Goal: Information Seeking & Learning: Stay updated

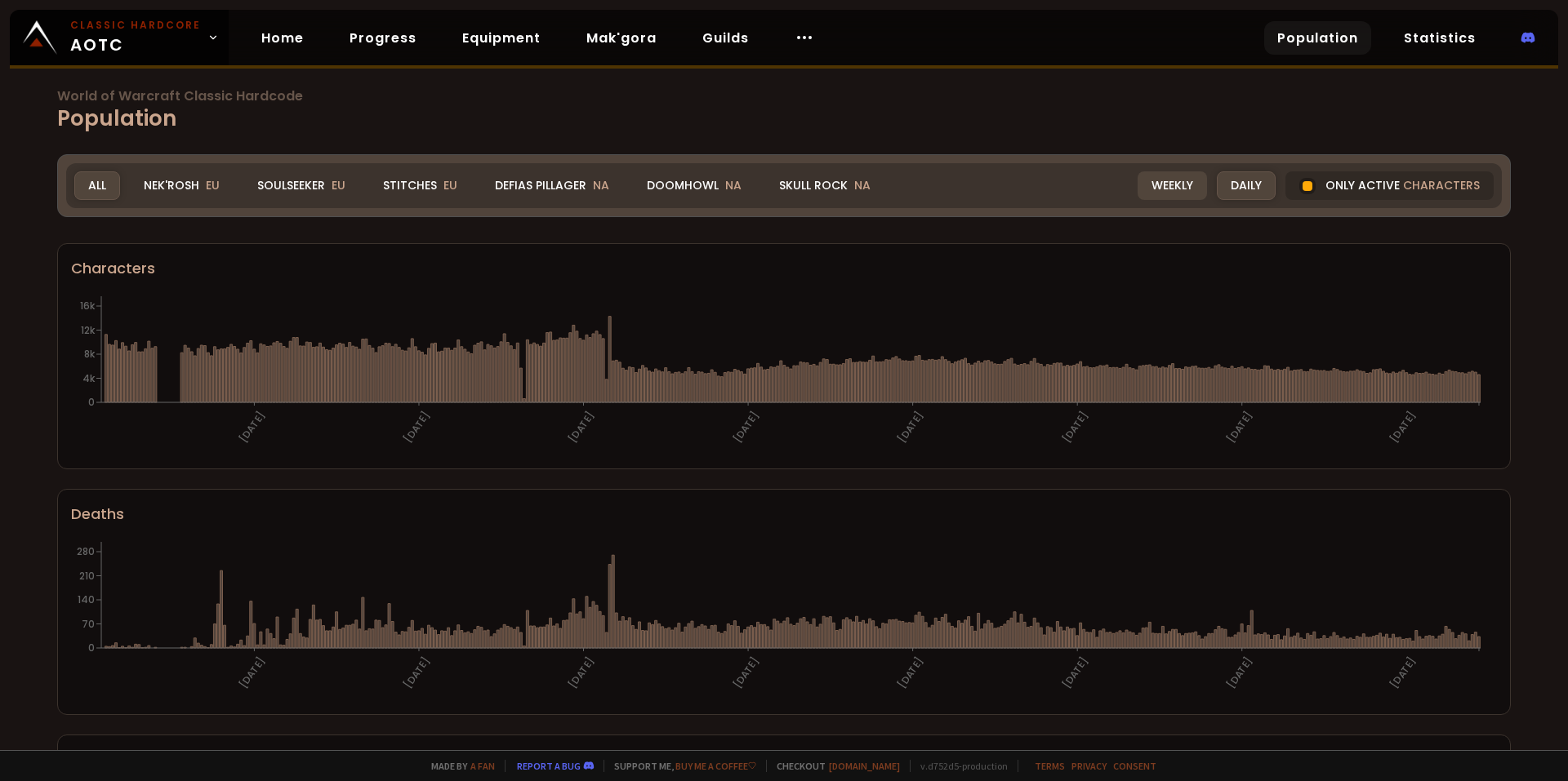
click at [1159, 186] on div "Weekly" at bounding box center [1171, 186] width 69 height 29
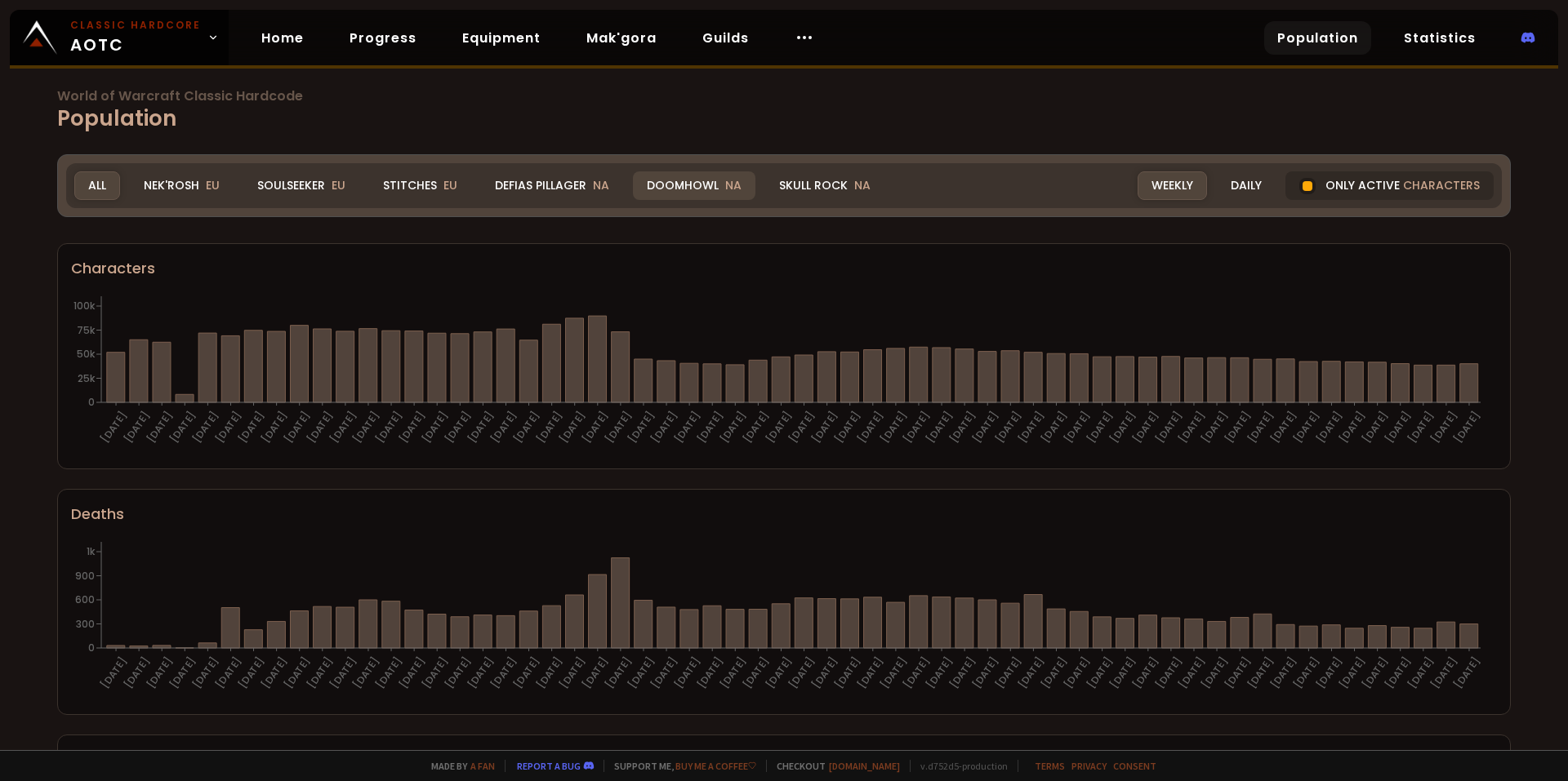
click at [672, 182] on div "Doomhowl NA" at bounding box center [694, 186] width 123 height 29
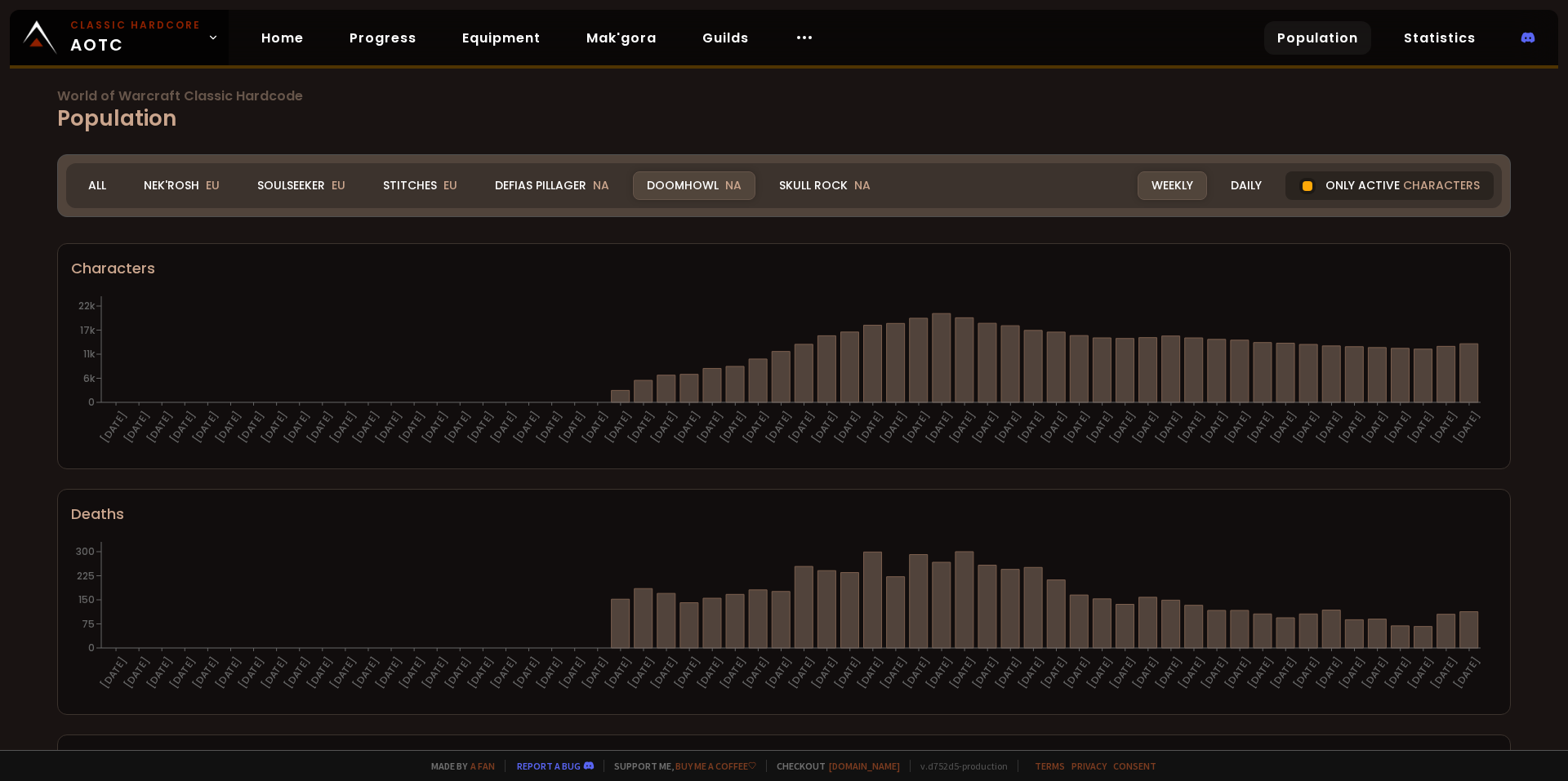
click at [1302, 183] on div at bounding box center [1307, 186] width 10 height 10
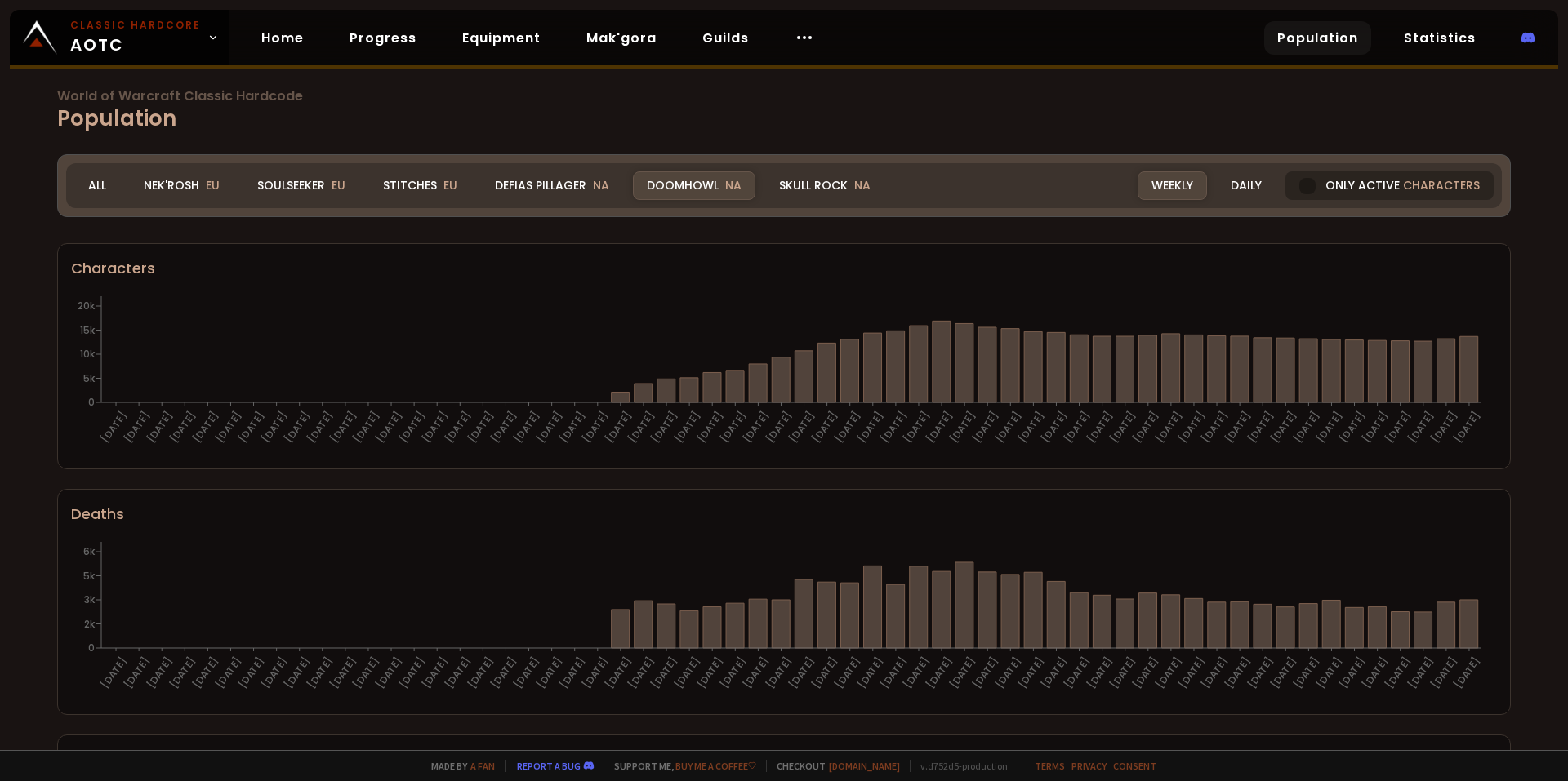
click at [1300, 186] on div at bounding box center [1308, 186] width 16 height 16
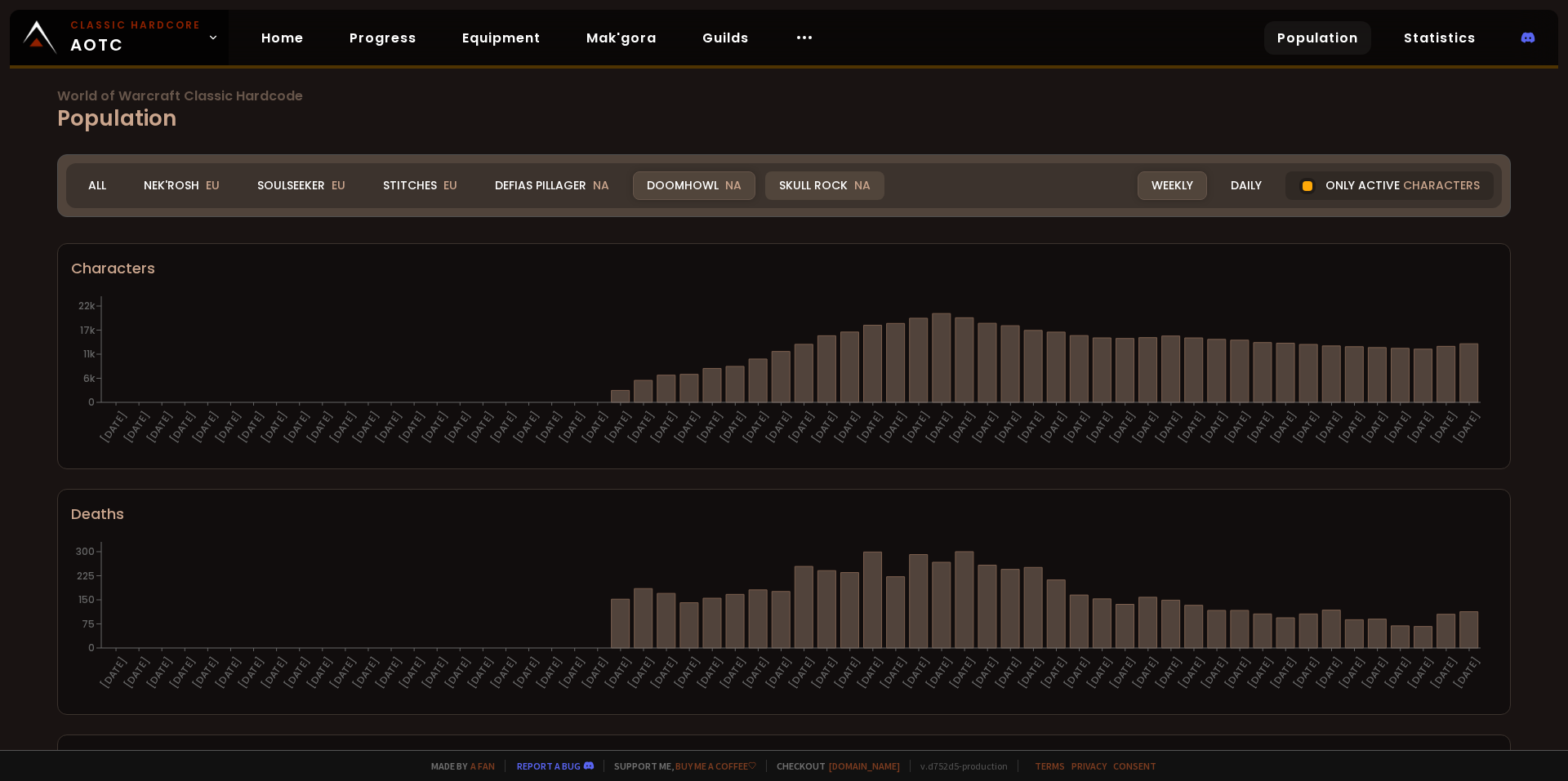
click at [815, 187] on div "Skull Rock NA" at bounding box center [825, 186] width 119 height 29
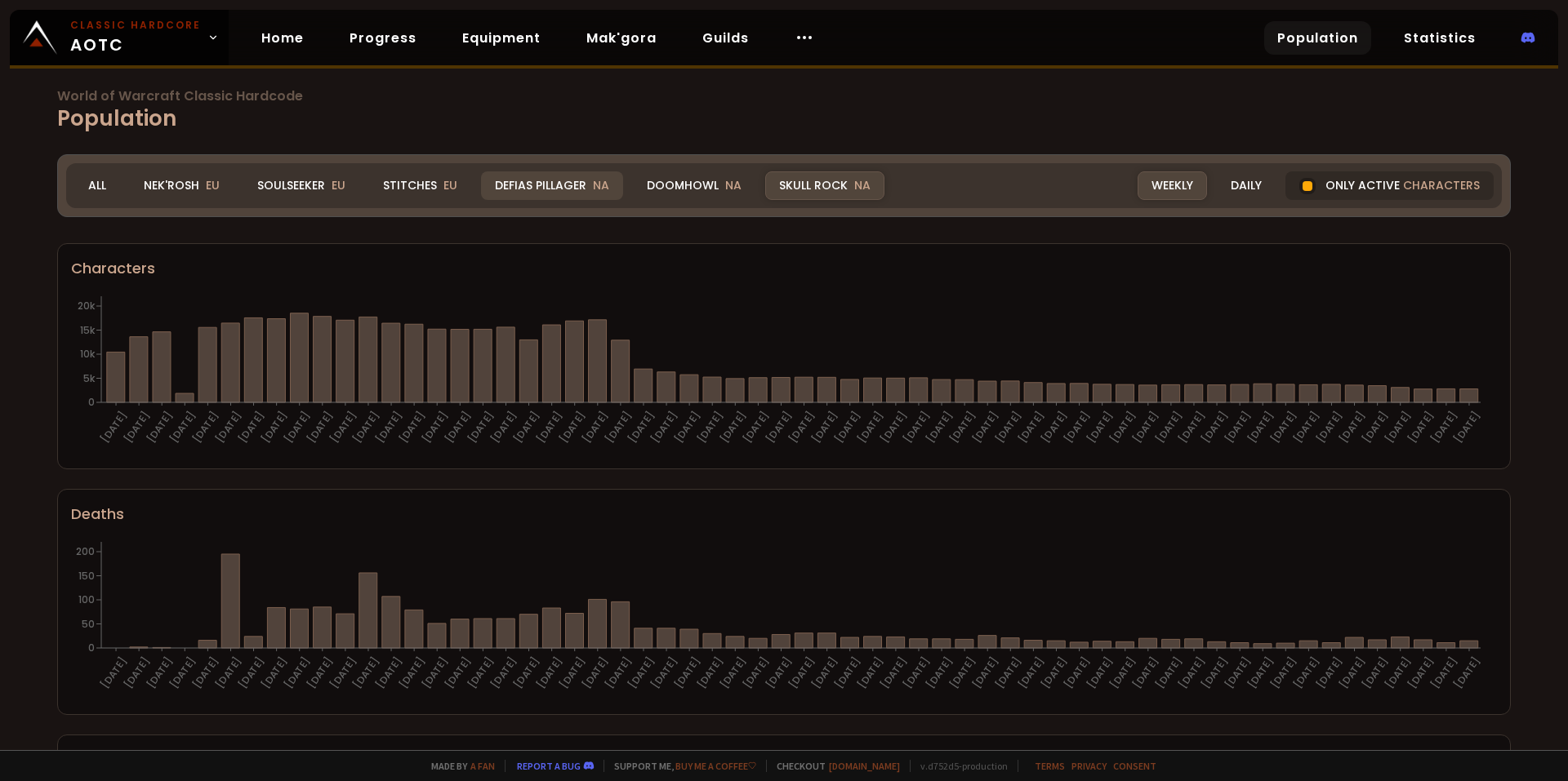
click at [570, 185] on div "Defias Pillager NA" at bounding box center [552, 186] width 142 height 29
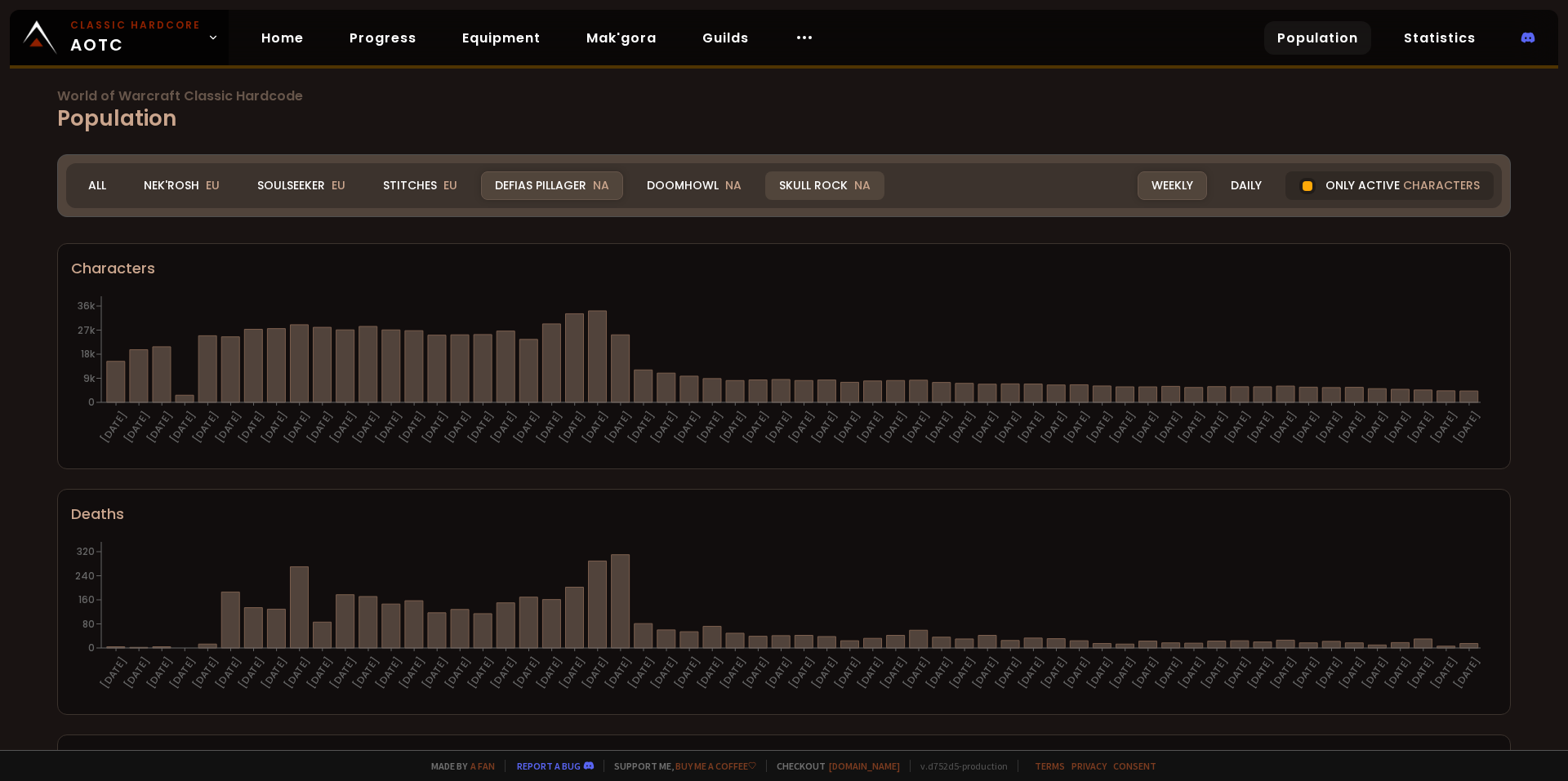
click at [786, 178] on div "Skull Rock NA" at bounding box center [825, 186] width 119 height 29
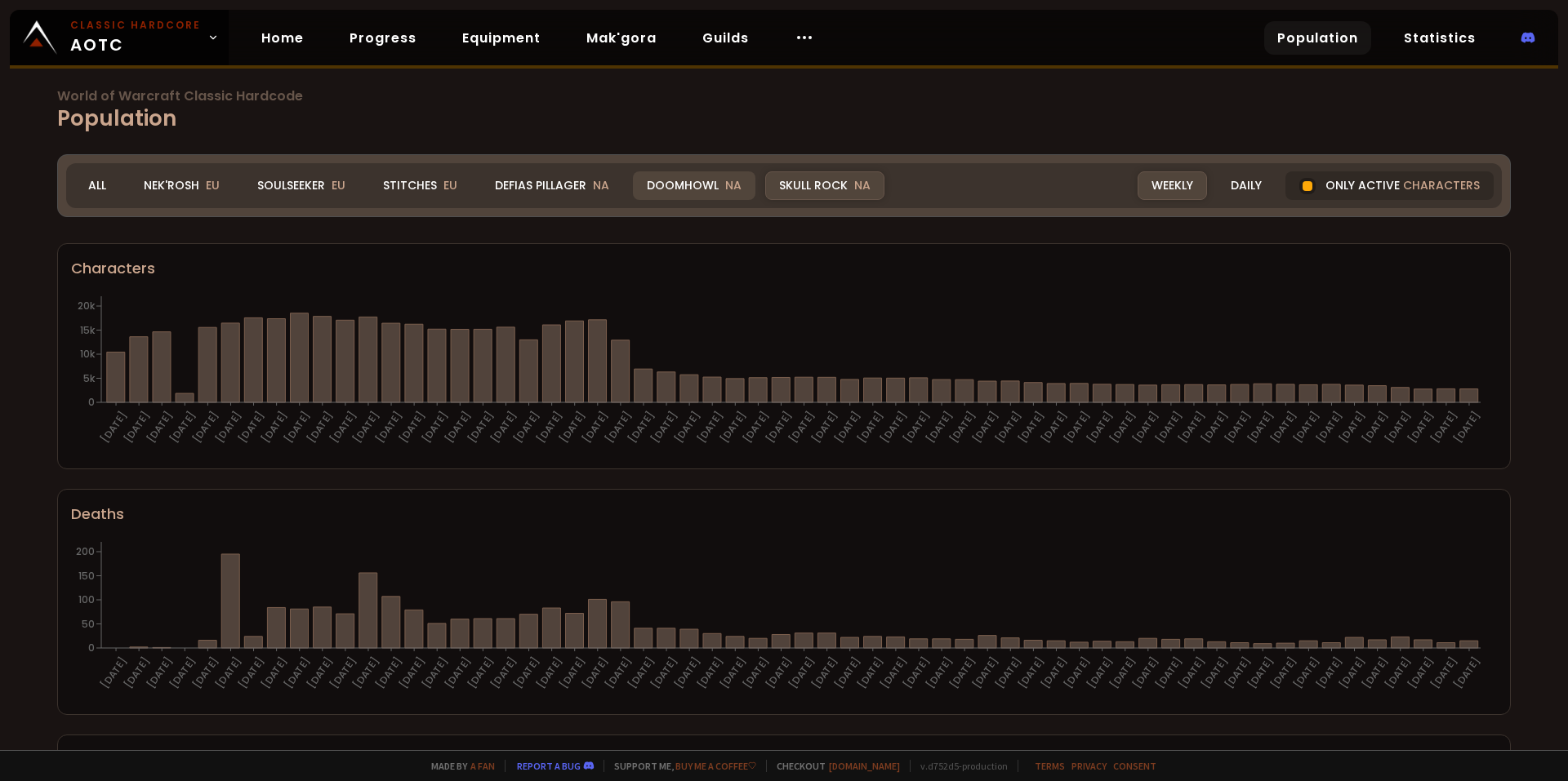
click at [700, 184] on div "Doomhowl NA" at bounding box center [694, 186] width 123 height 29
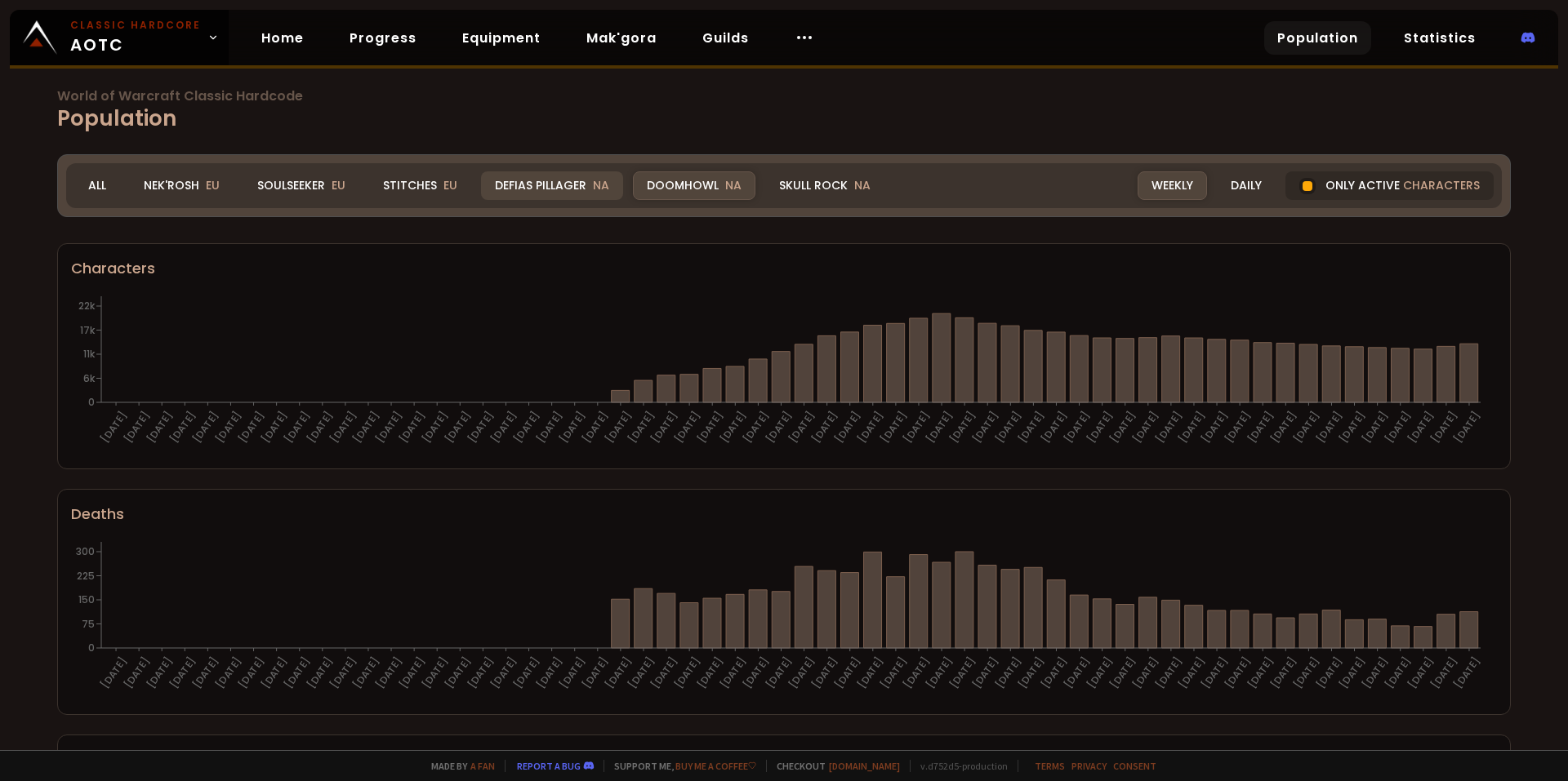
click at [574, 189] on div "Defias Pillager NA" at bounding box center [552, 186] width 142 height 29
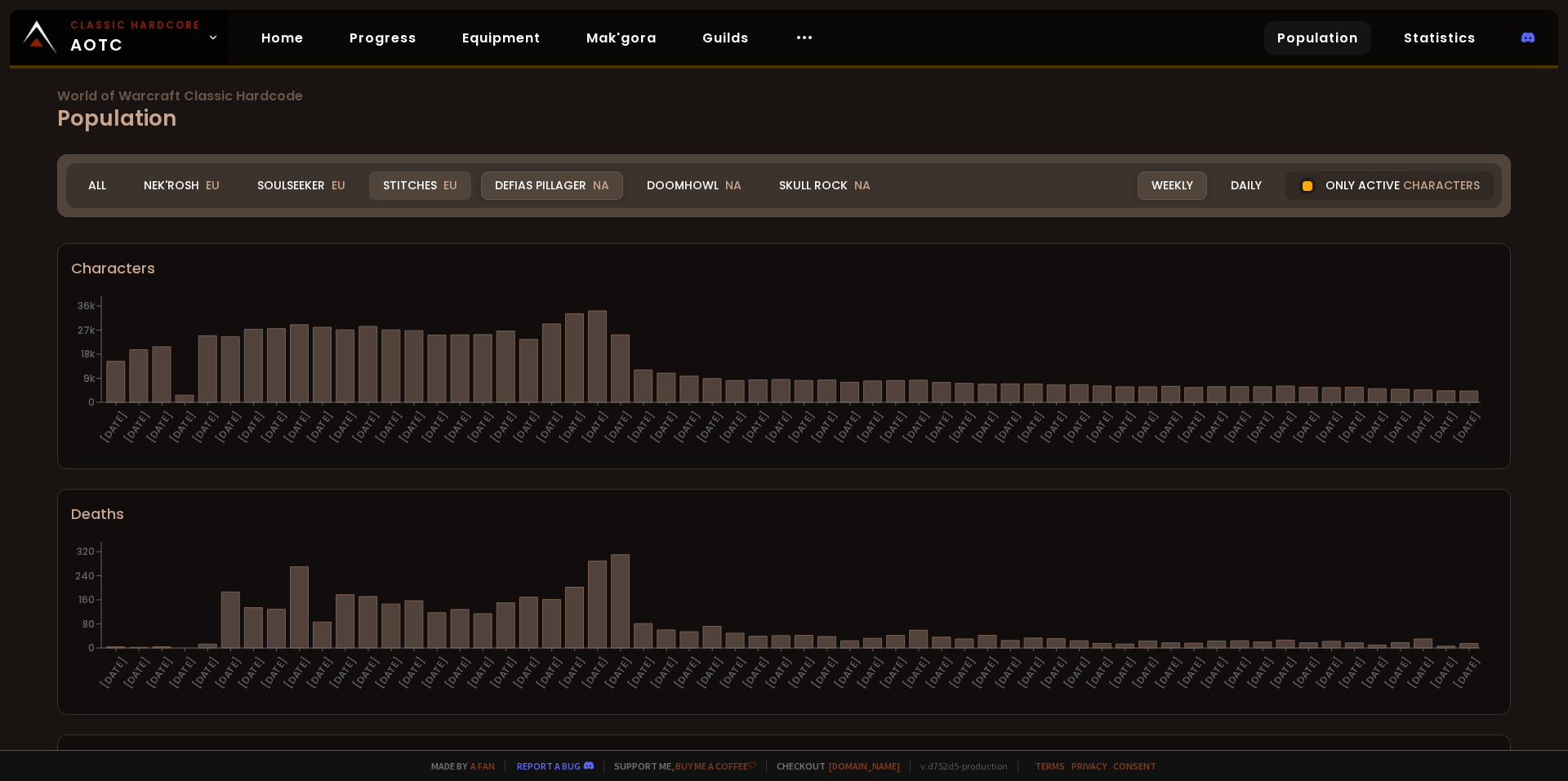
click at [438, 182] on div "Stitches EU" at bounding box center [420, 186] width 102 height 29
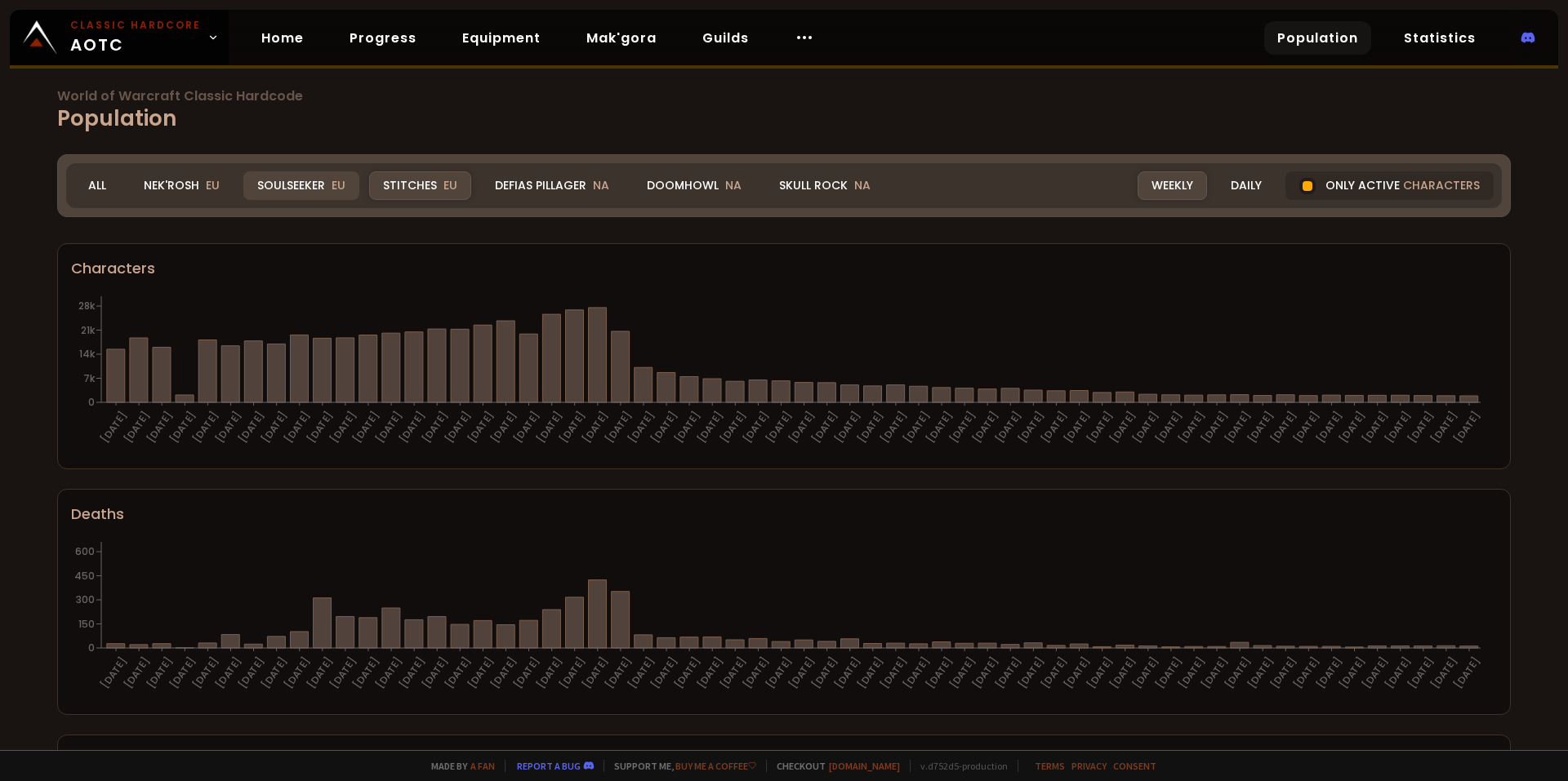
click at [313, 186] on div "Soulseeker EU" at bounding box center [301, 186] width 116 height 29
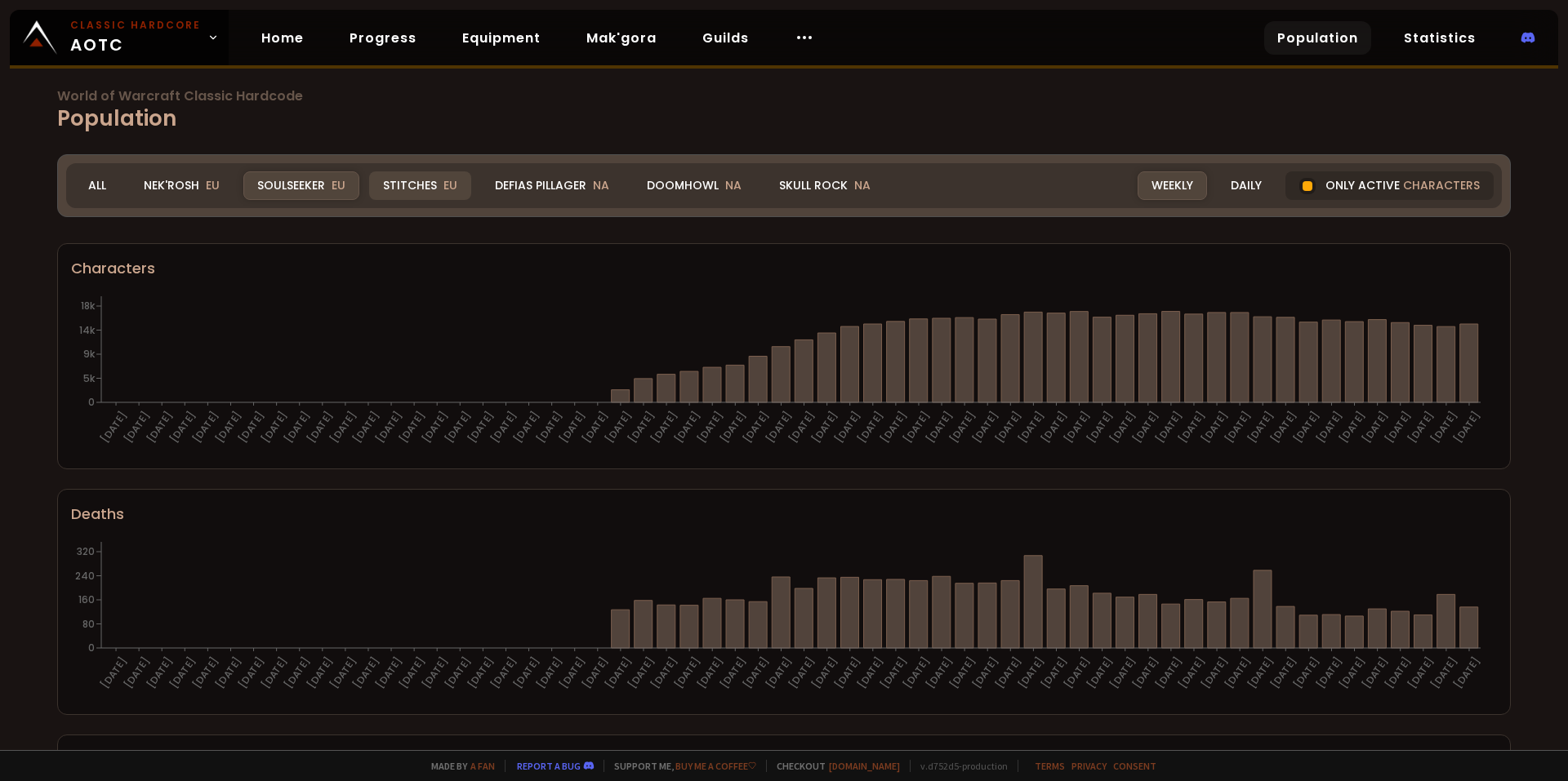
click at [399, 186] on div "Stitches EU" at bounding box center [420, 186] width 102 height 29
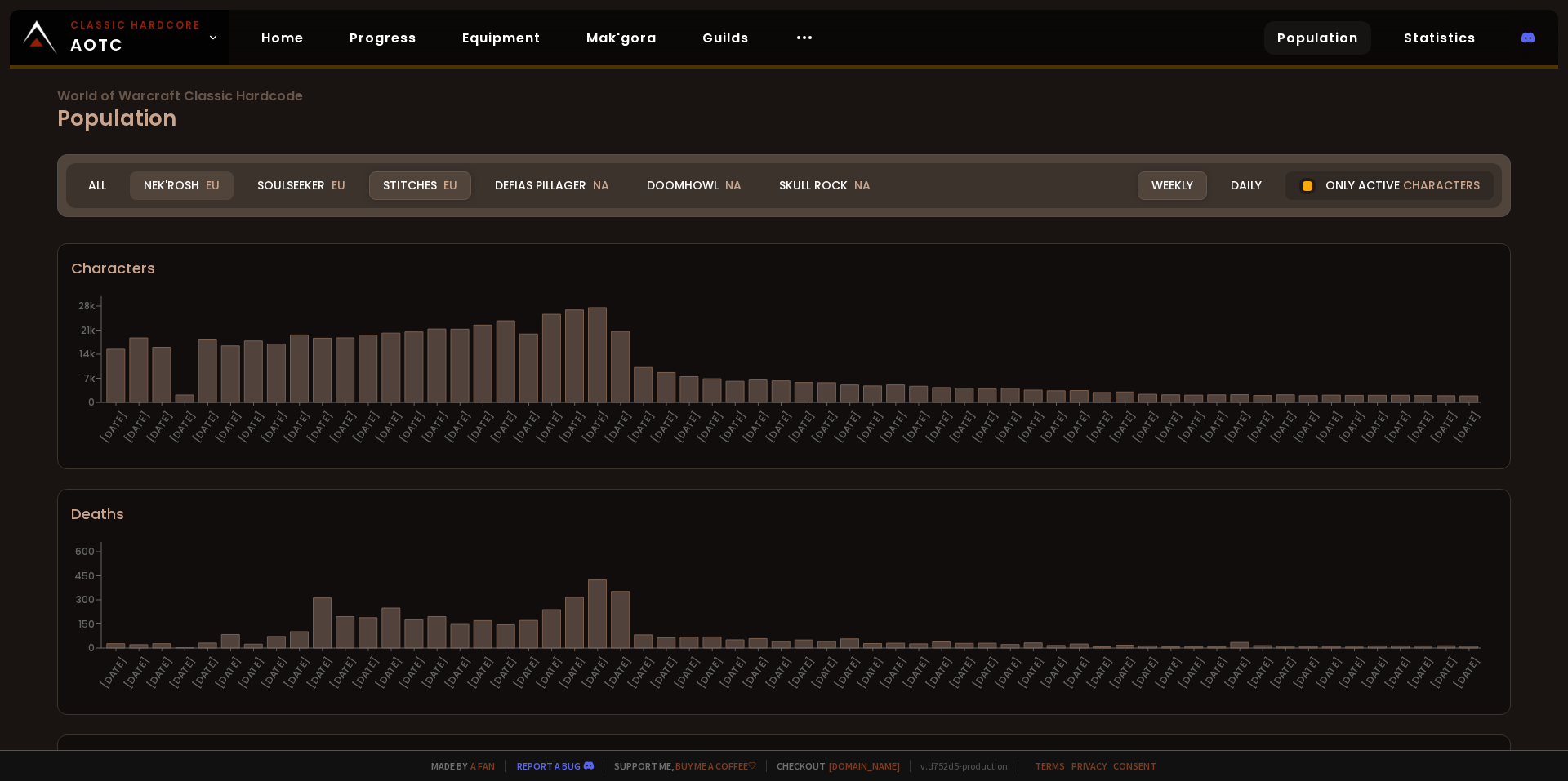
click at [497, 174] on div "Defias Pillager NA" at bounding box center [552, 186] width 142 height 29
click at [194, 186] on div "Nek'Rosh EU" at bounding box center [181, 186] width 104 height 29
click at [175, 183] on div "Nek'Rosh EU" at bounding box center [181, 186] width 104 height 29
